Goal: Task Accomplishment & Management: Use online tool/utility

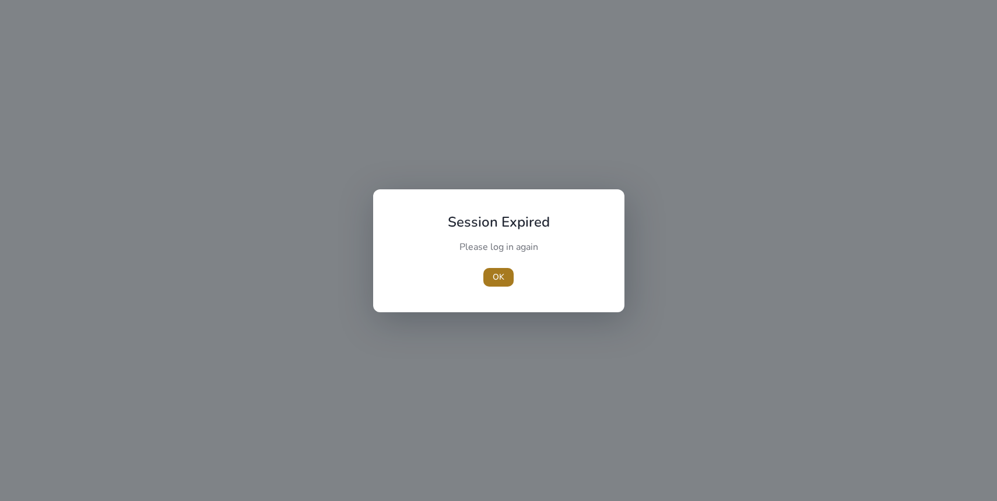
click at [499, 278] on span "OK" at bounding box center [499, 277] width 12 height 12
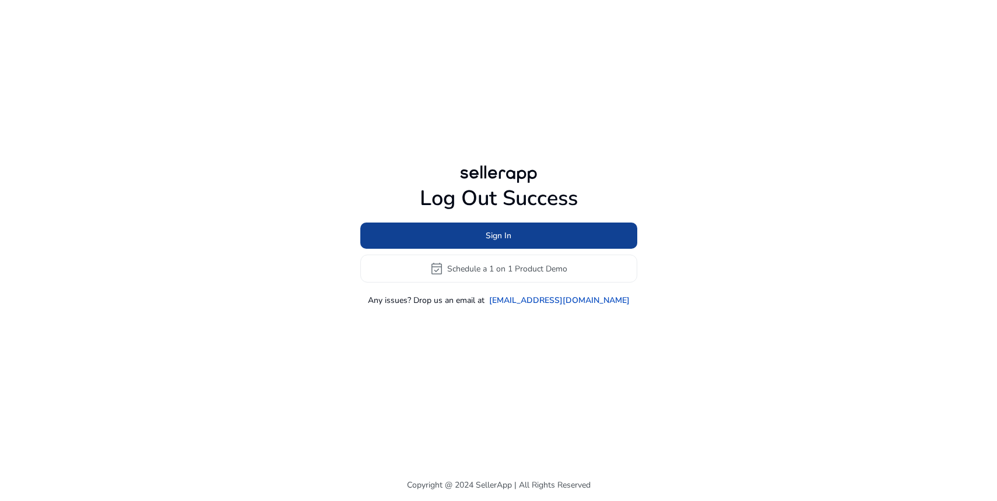
click at [500, 233] on span "Sign In" at bounding box center [499, 236] width 26 height 12
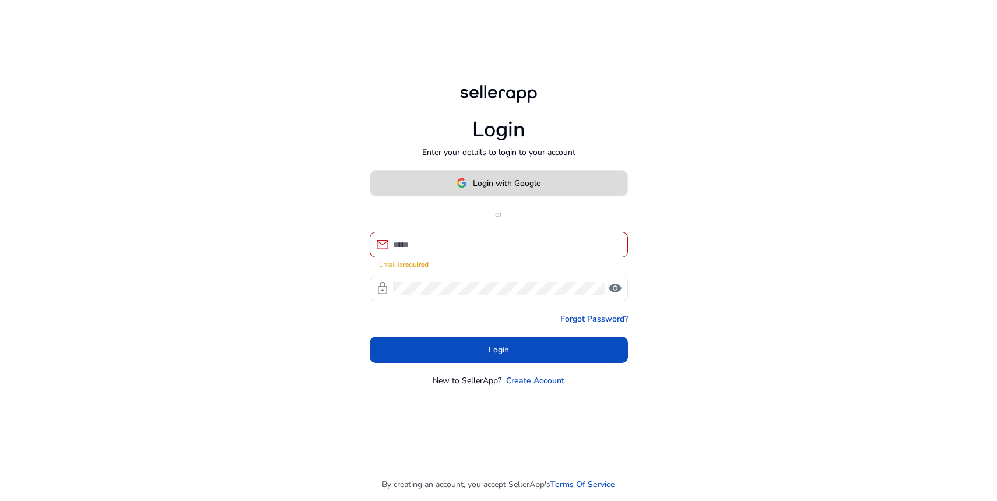
click at [490, 189] on span "Login with Google" at bounding box center [507, 183] width 68 height 12
